Goal: Information Seeking & Learning: Find contact information

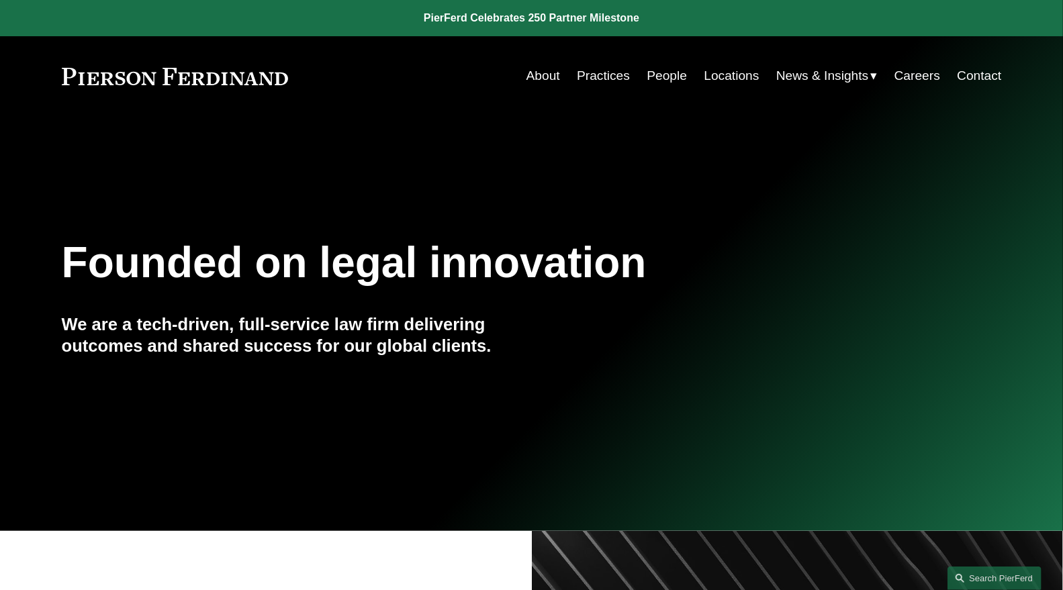
click at [667, 70] on link "People" at bounding box center [667, 76] width 40 height 26
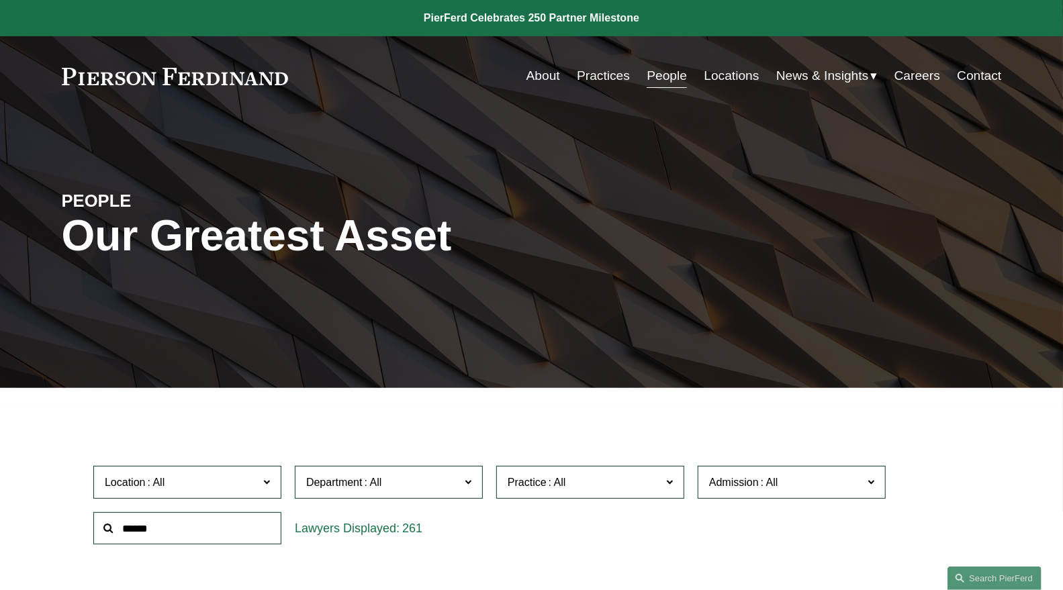
click at [242, 528] on input "text" at bounding box center [187, 528] width 188 height 33
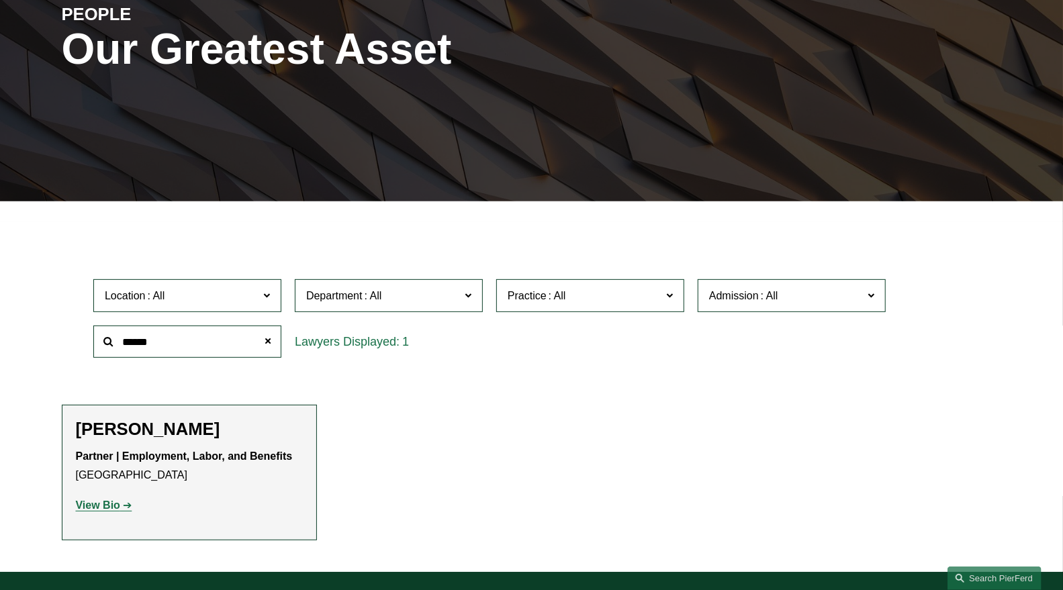
scroll to position [242, 0]
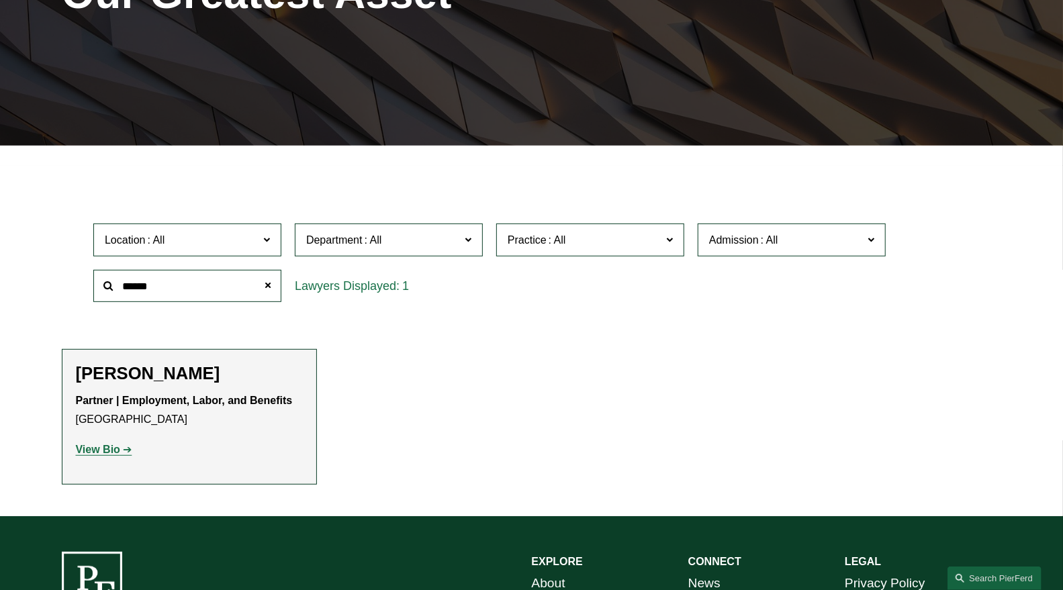
type input "******"
click at [99, 452] on strong "View Bio" at bounding box center [98, 449] width 44 height 11
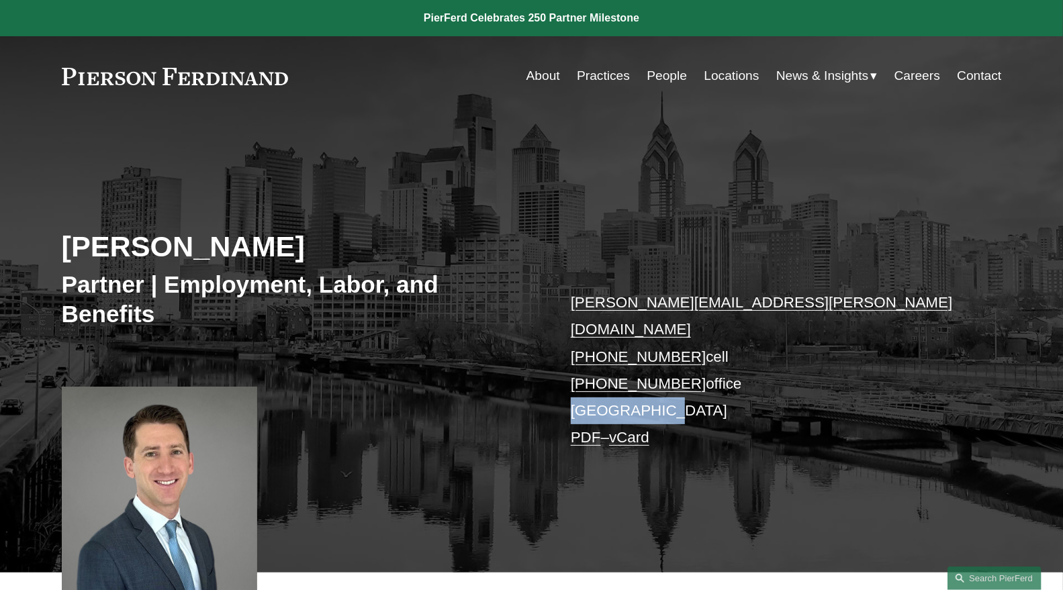
drag, startPoint x: 653, startPoint y: 388, endPoint x: 573, endPoint y: 389, distance: 79.3
click at [573, 389] on p "benjamin.jacobs@pierferd.com +1.215.620.6697 cell +1.484.509.0577 office Philad…" at bounding box center [767, 370] width 392 height 163
copy p "Philadelphia"
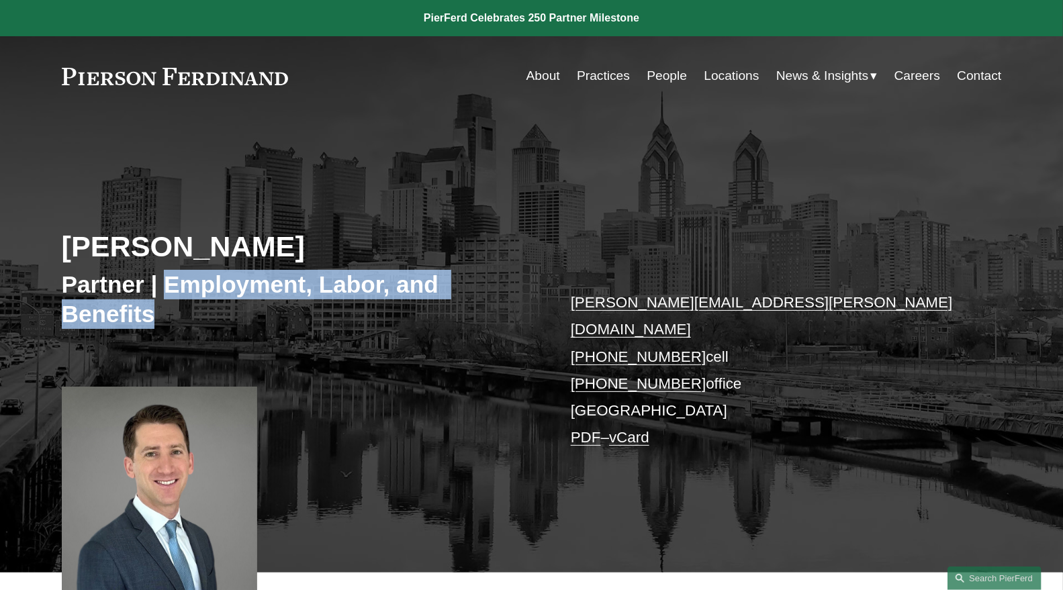
drag, startPoint x: 172, startPoint y: 287, endPoint x: 173, endPoint y: 306, distance: 18.9
click at [173, 306] on h3 "Partner | Employment, Labor, and Benefits" at bounding box center [297, 299] width 470 height 58
copy h3 "Employment, Labor, and Benefits"
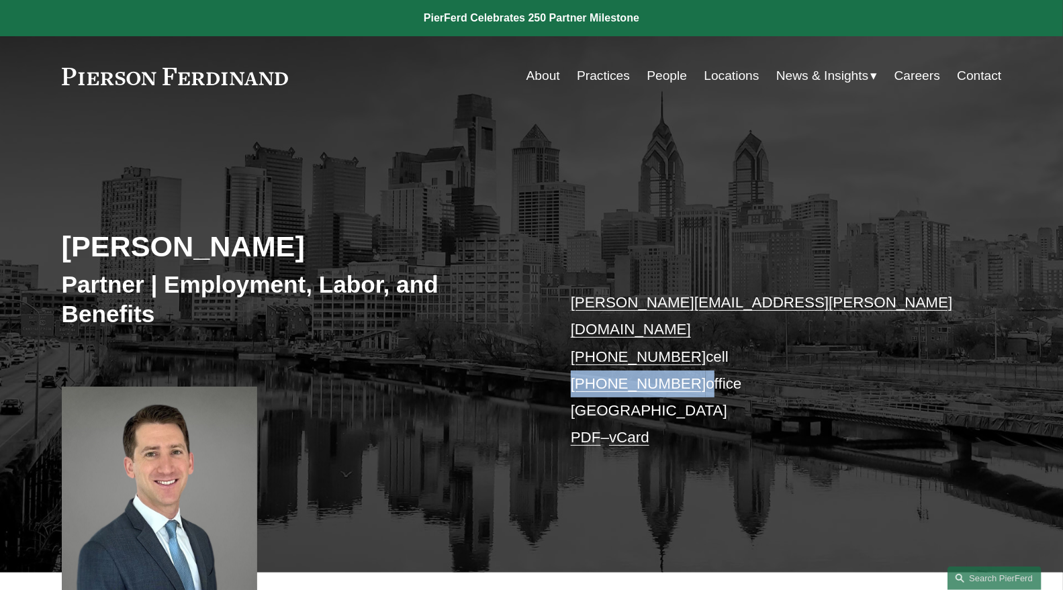
drag, startPoint x: 688, startPoint y: 356, endPoint x: 569, endPoint y: 357, distance: 119.5
click at [569, 357] on div "Benjamin K. Jacobs Partner | Employment, Labor, and Benefits benjamin.jacobs@pi…" at bounding box center [531, 360] width 1063 height 425
copy p "+1.484.509.0577"
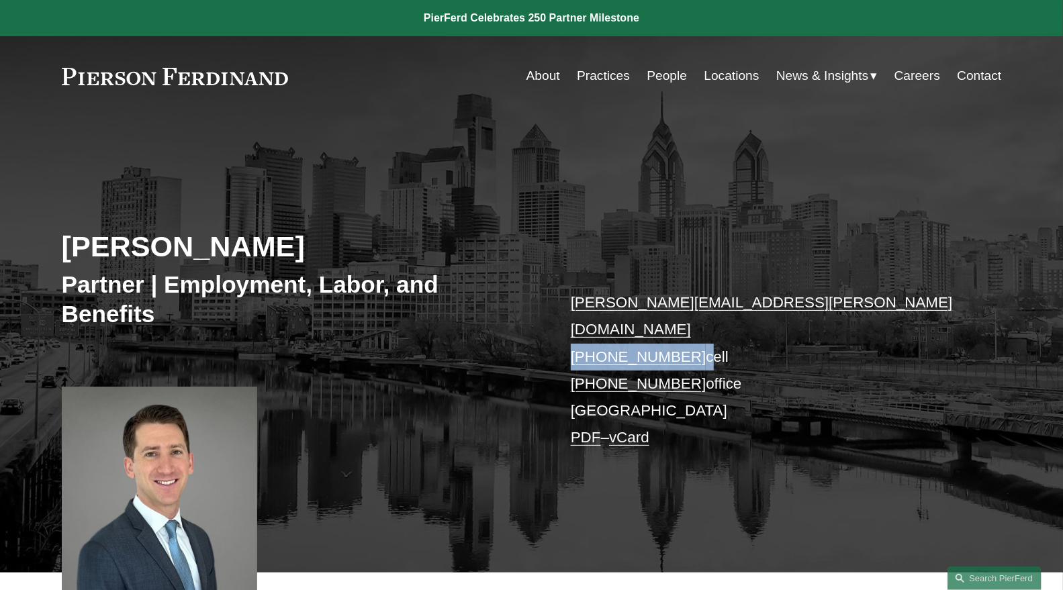
drag, startPoint x: 690, startPoint y: 332, endPoint x: 572, endPoint y: 332, distance: 117.5
click at [572, 332] on p "benjamin.jacobs@pierferd.com +1.215.620.6697 cell +1.484.509.0577 office Philad…" at bounding box center [767, 370] width 392 height 163
copy p "+1.215.620.6697"
